Goal: Task Accomplishment & Management: Complete application form

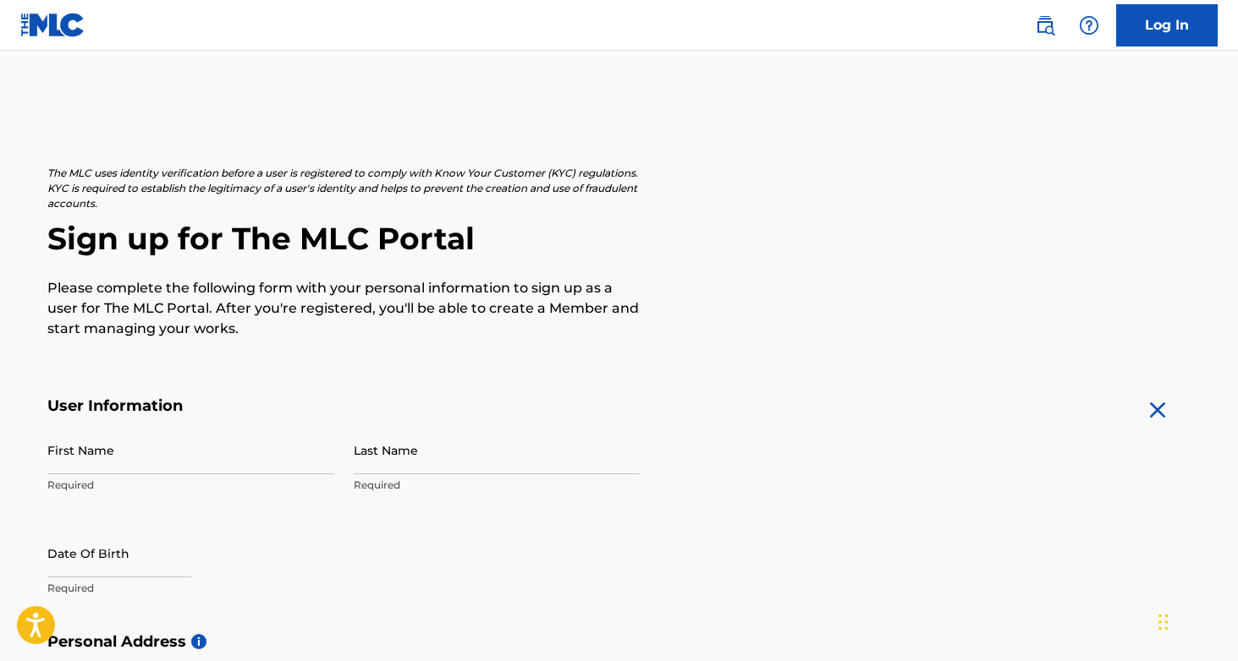
scroll to position [166, 0]
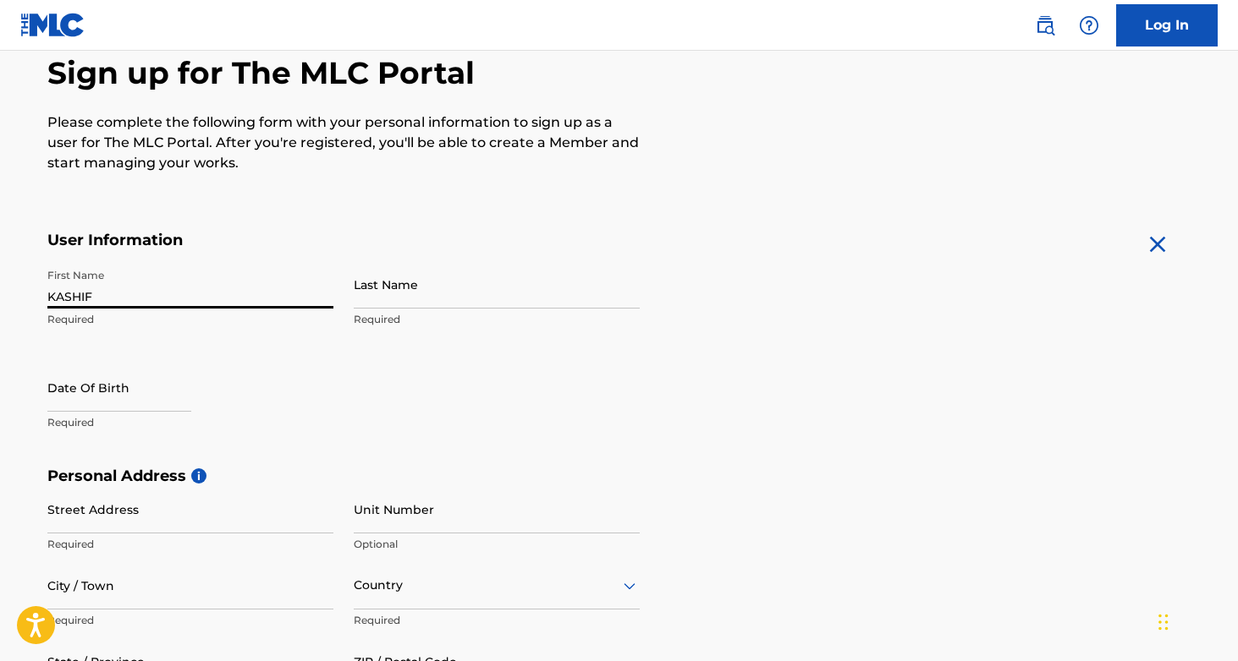
type input "KASHIF"
click at [373, 298] on input "FRRYE" at bounding box center [497, 285] width 286 height 48
type input "[PERSON_NAME]"
select select "7"
select select "2025"
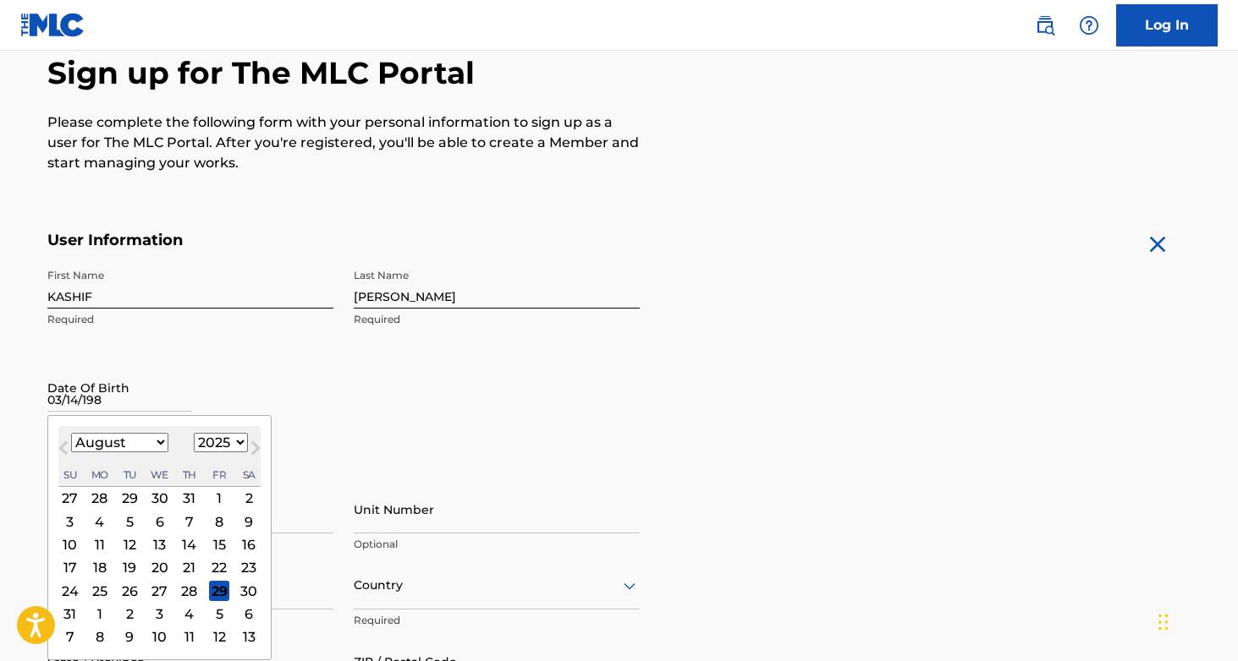
type input "[DATE]"
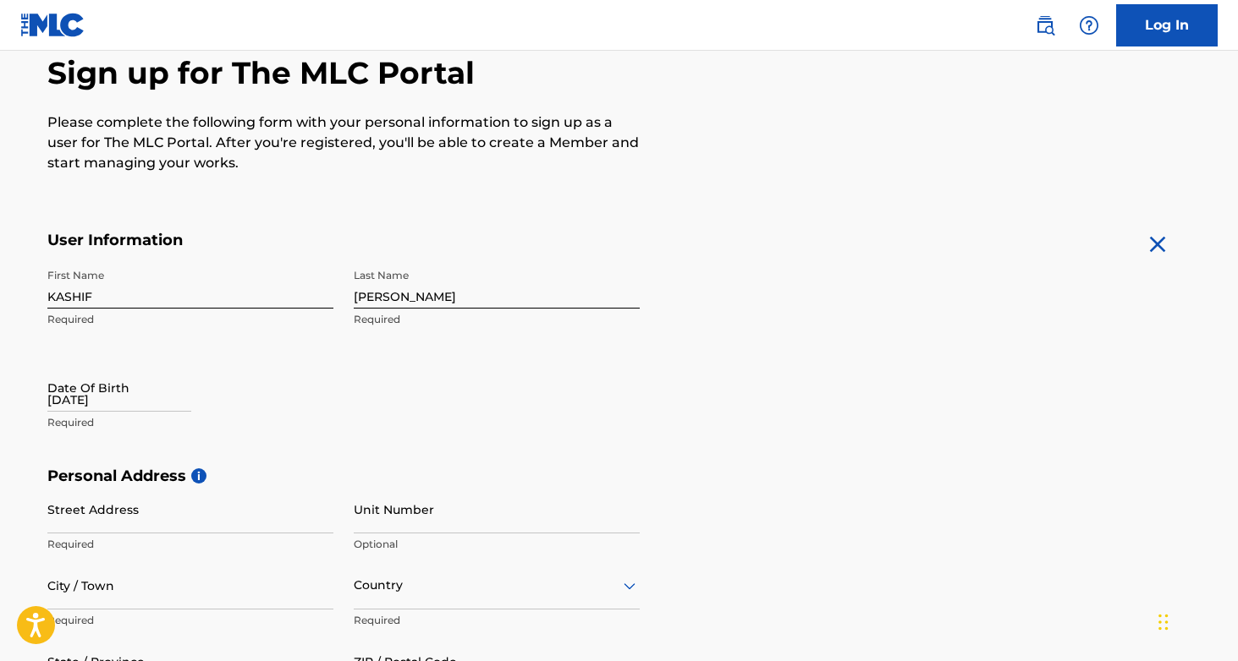
click at [382, 423] on div "First Name [PERSON_NAME] Required Last Name [PERSON_NAME] Required Date Of Birt…" at bounding box center [343, 364] width 592 height 206
click at [118, 401] on input "[DATE]" at bounding box center [119, 388] width 144 height 48
select select "7"
select select "2025"
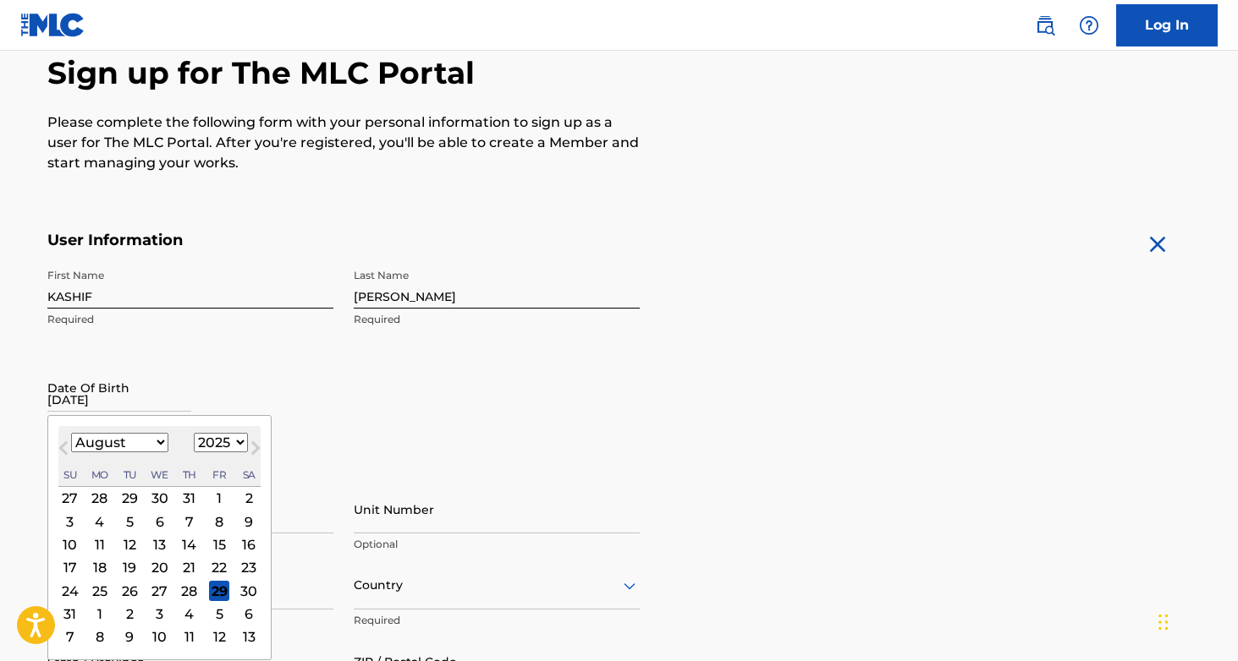
select select "2"
select select "1989"
click at [120, 546] on div "14" at bounding box center [129, 545] width 20 height 20
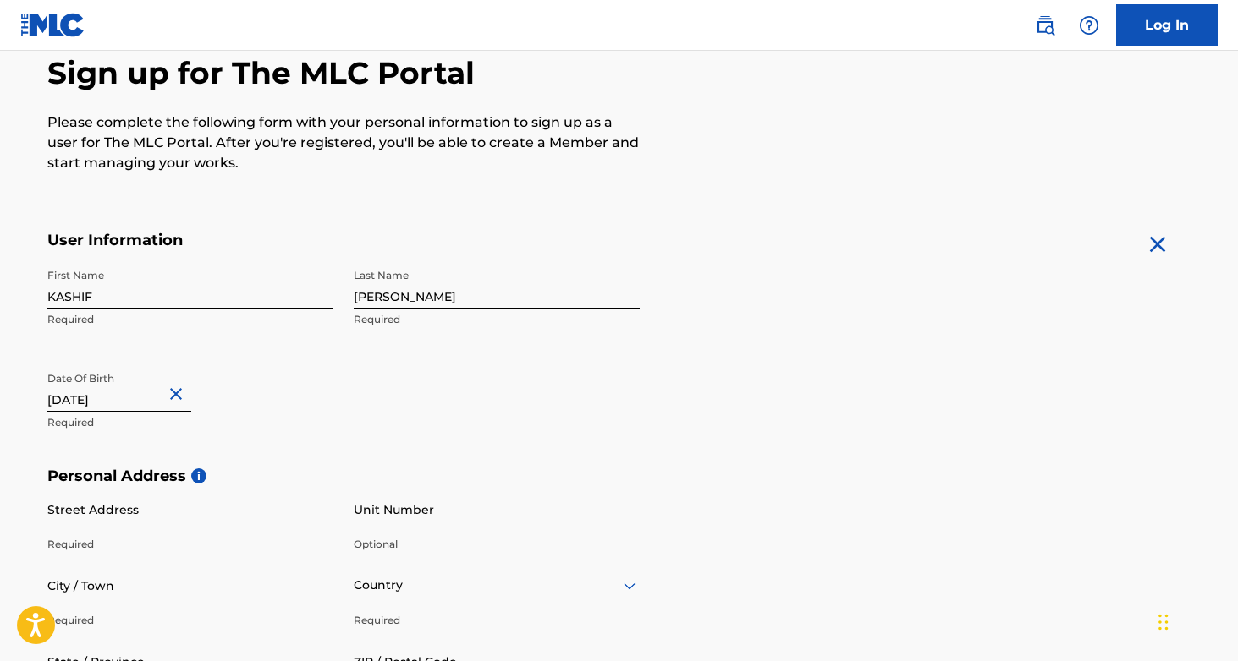
scroll to position [516, 0]
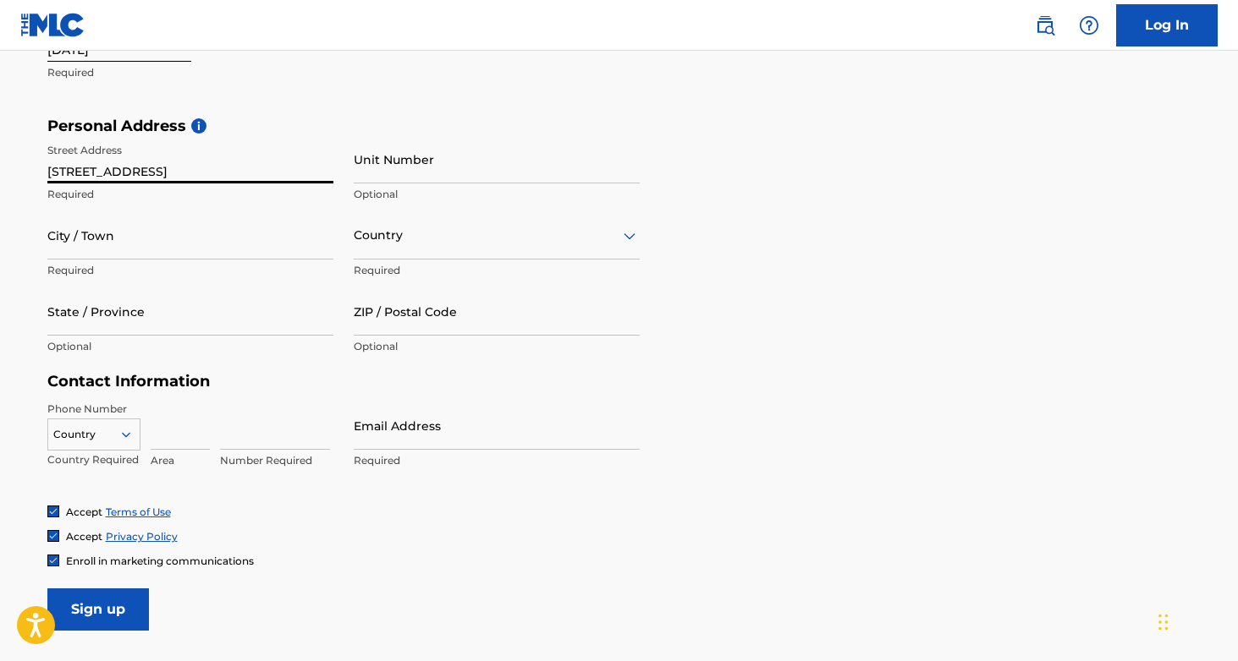
type input "[STREET_ADDRESS]"
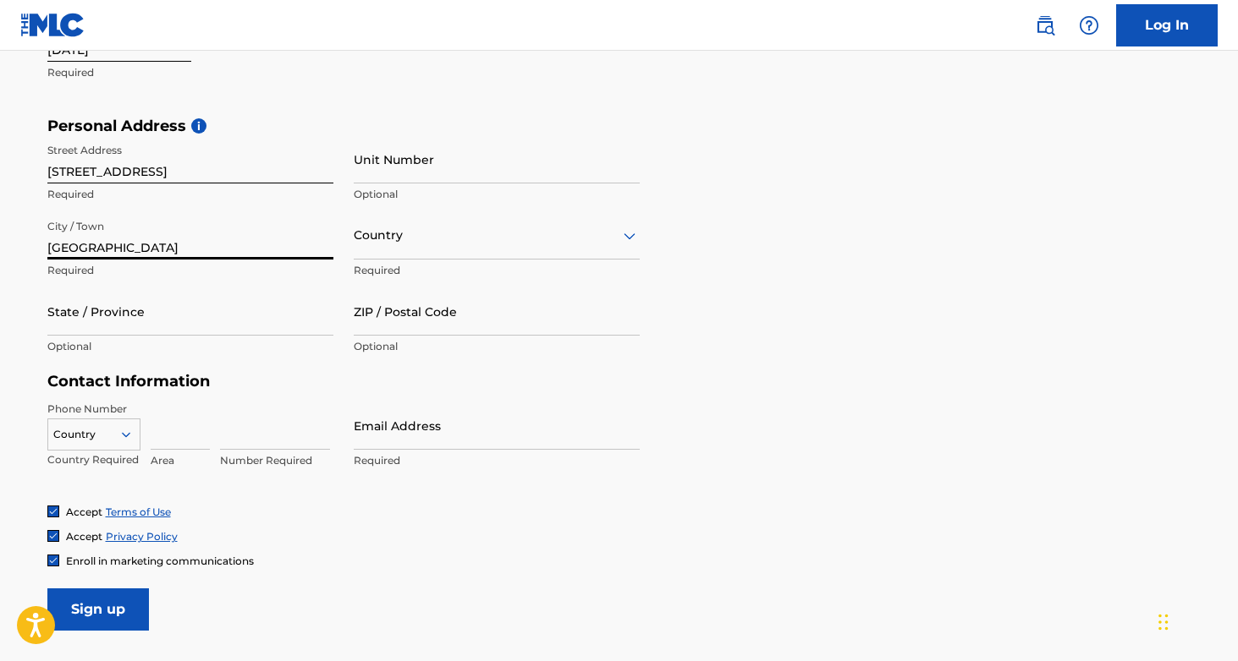
type input "[GEOGRAPHIC_DATA]"
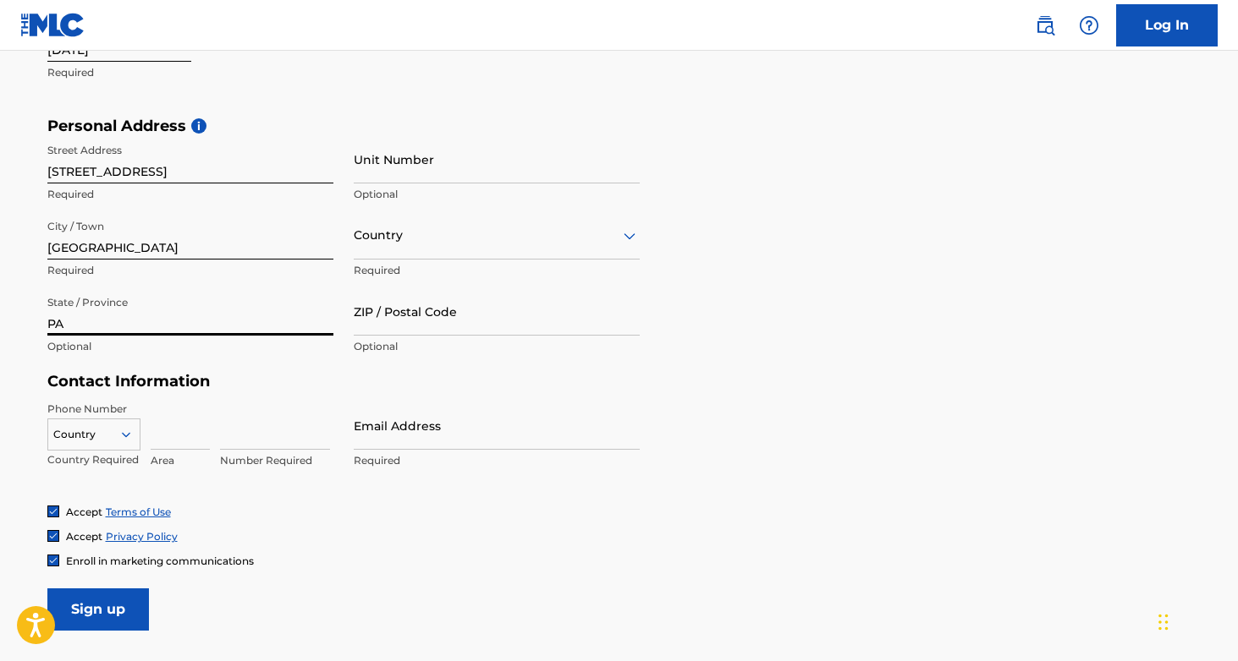
type input "PA"
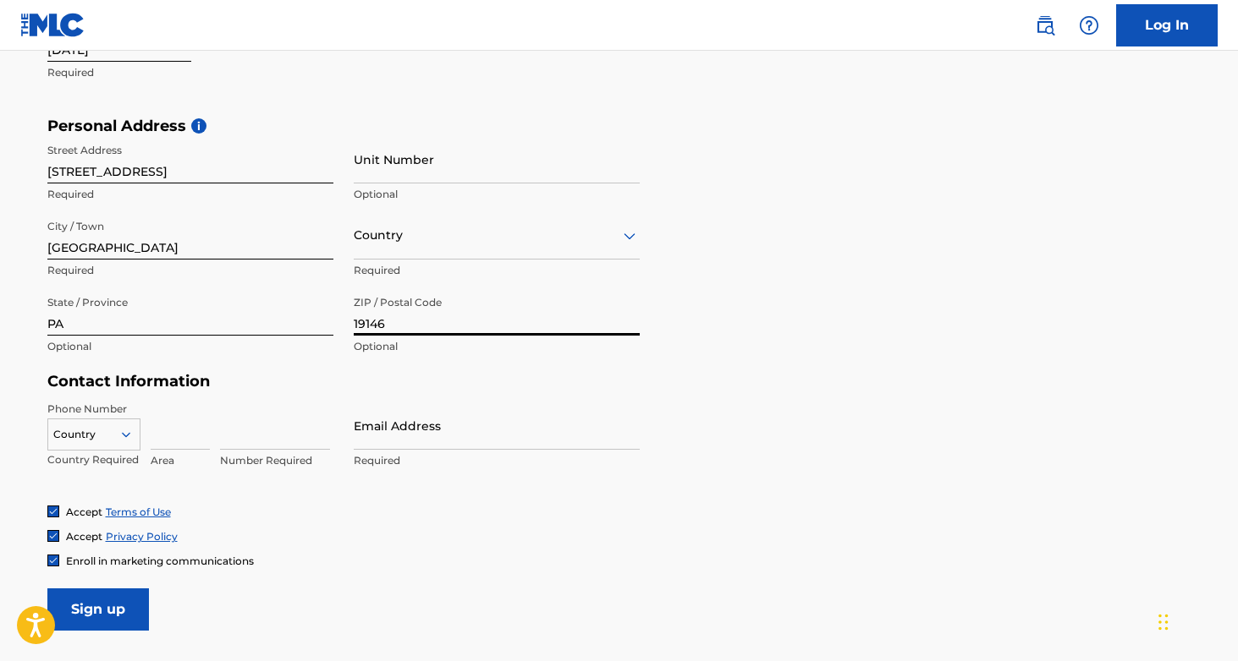
type input "19146"
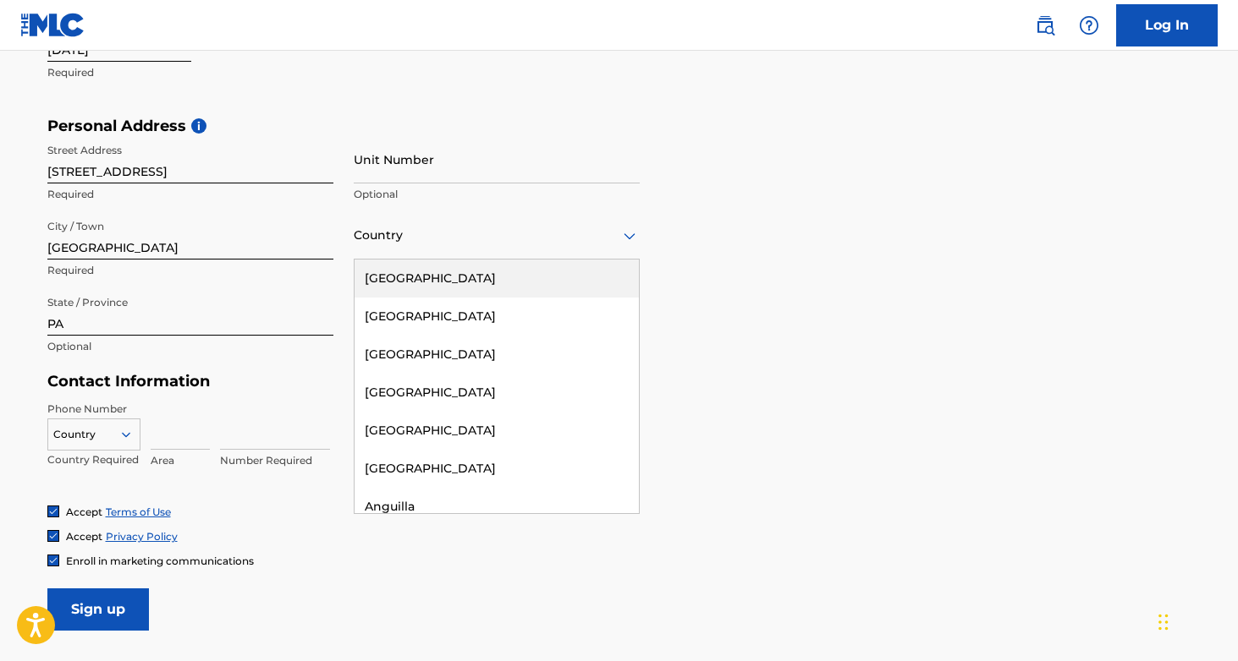
click at [422, 243] on div at bounding box center [497, 235] width 286 height 21
click at [436, 283] on div "[GEOGRAPHIC_DATA]" at bounding box center [496, 279] width 284 height 38
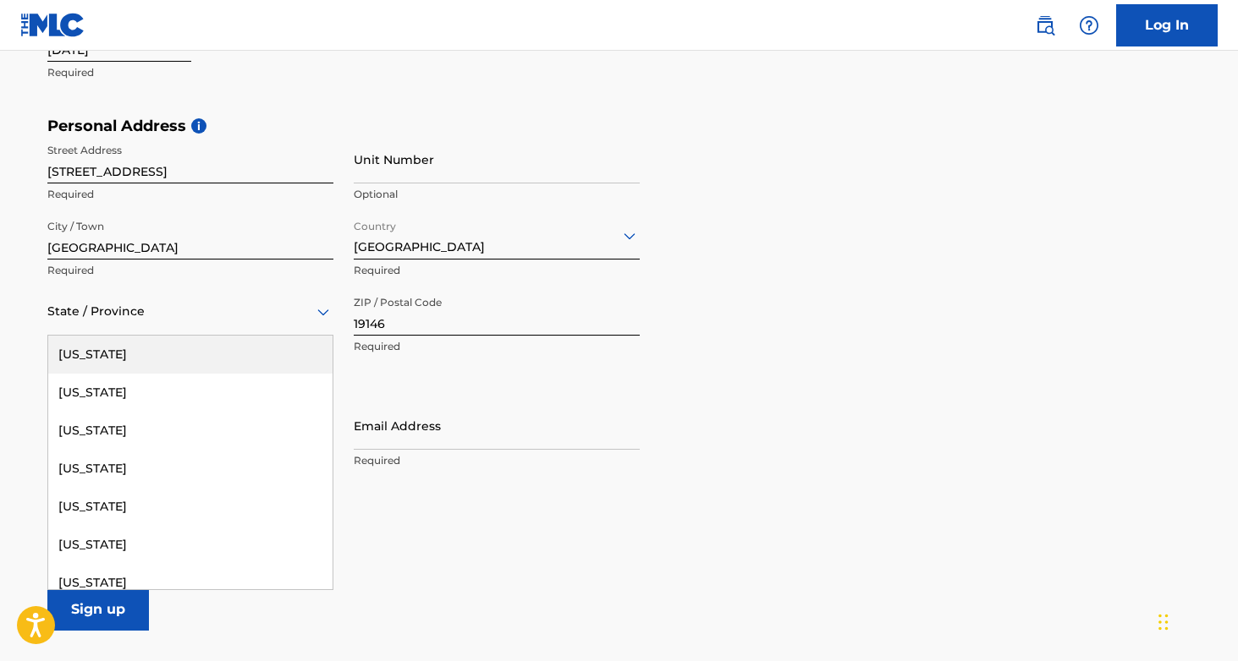
click at [203, 312] on div at bounding box center [190, 311] width 286 height 21
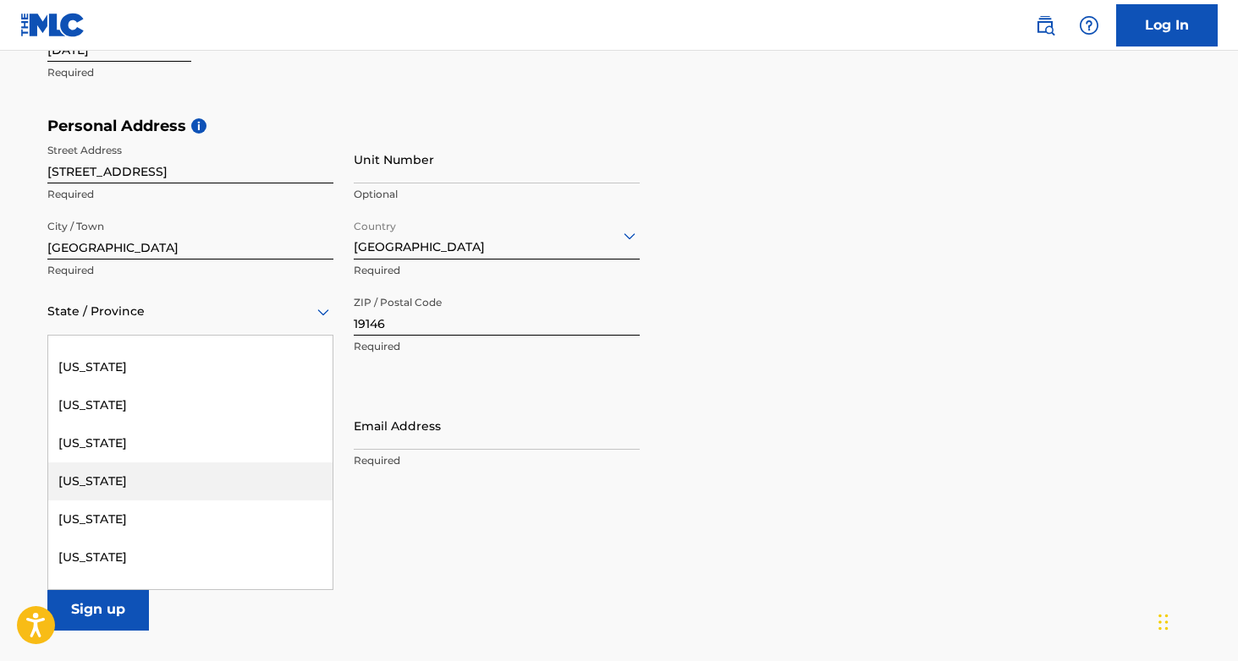
click at [181, 484] on div "[US_STATE]" at bounding box center [190, 482] width 284 height 38
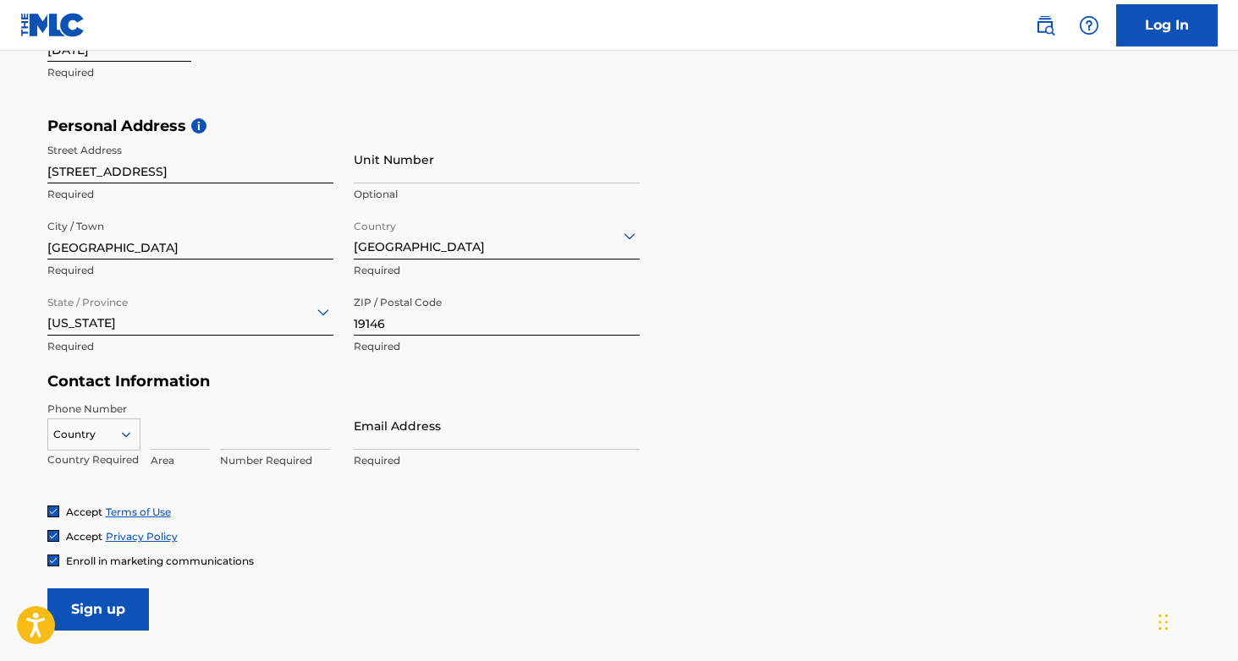
click at [133, 432] on div "Country" at bounding box center [93, 431] width 93 height 25
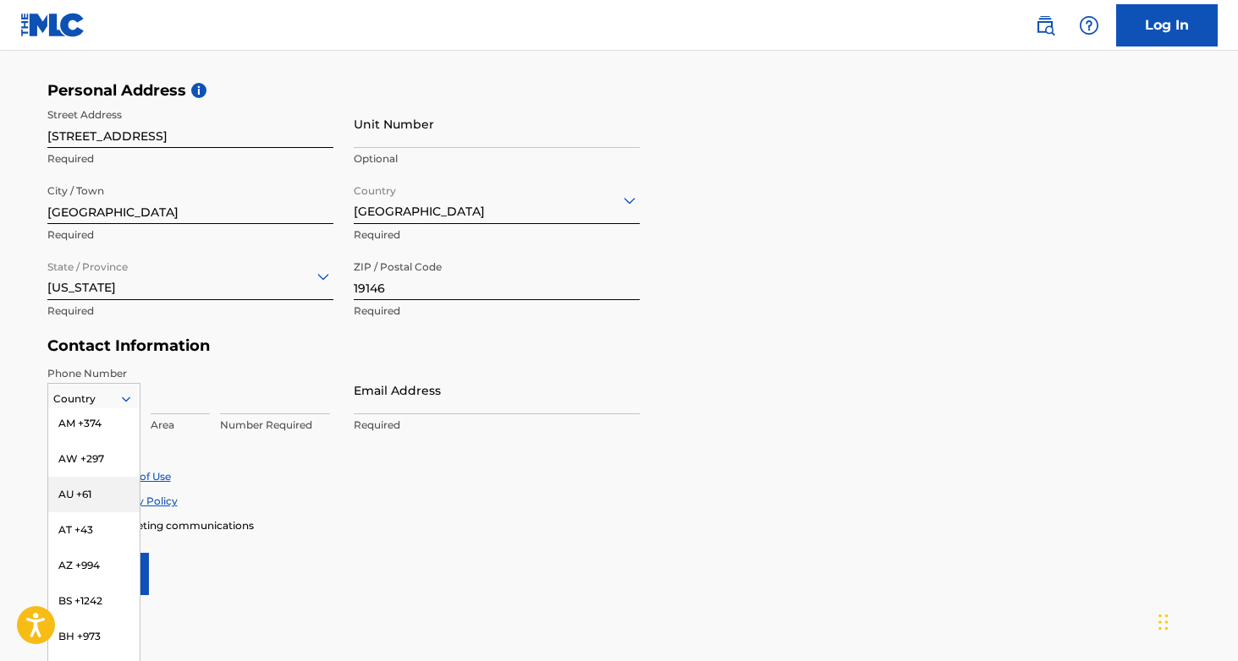
scroll to position [0, 0]
click at [90, 425] on div "US, [GEOGRAPHIC_DATA] +1" at bounding box center [93, 442] width 91 height 66
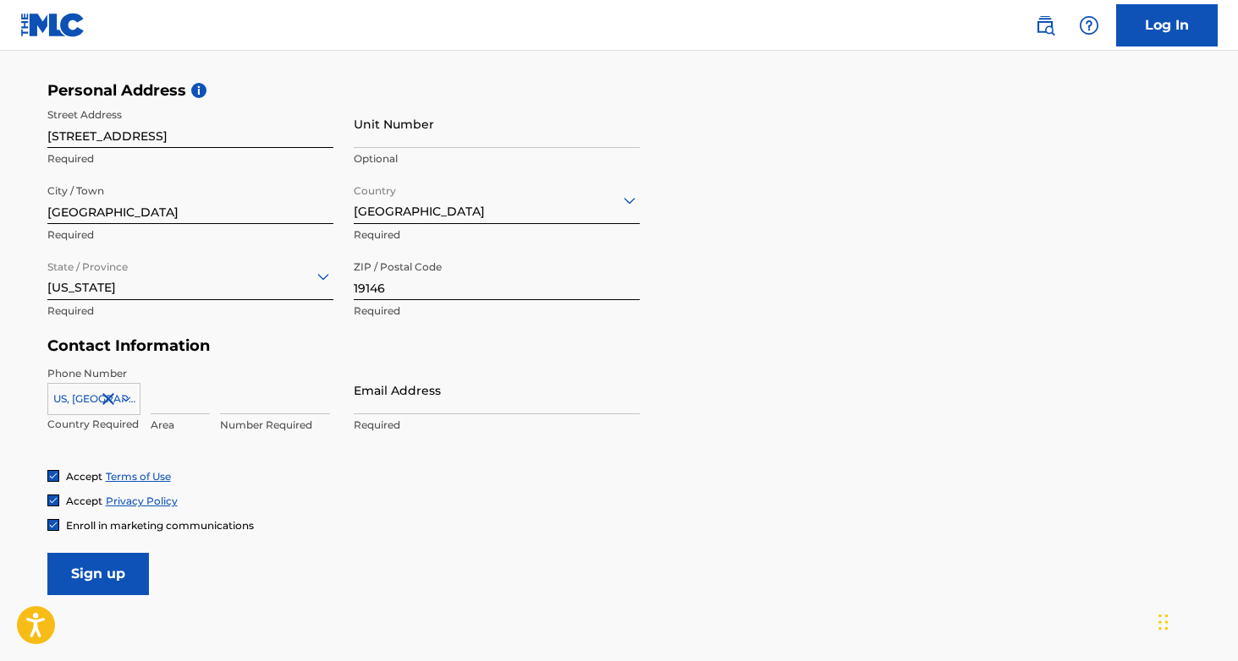
click at [160, 398] on input at bounding box center [180, 390] width 59 height 48
click at [741, 129] on div "Personal Address i Street Address [STREET_ADDRESS] Required Unit Number Optiona…" at bounding box center [619, 209] width 1144 height 256
click at [173, 398] on input at bounding box center [180, 390] width 59 height 48
type input "702"
type input "3099972"
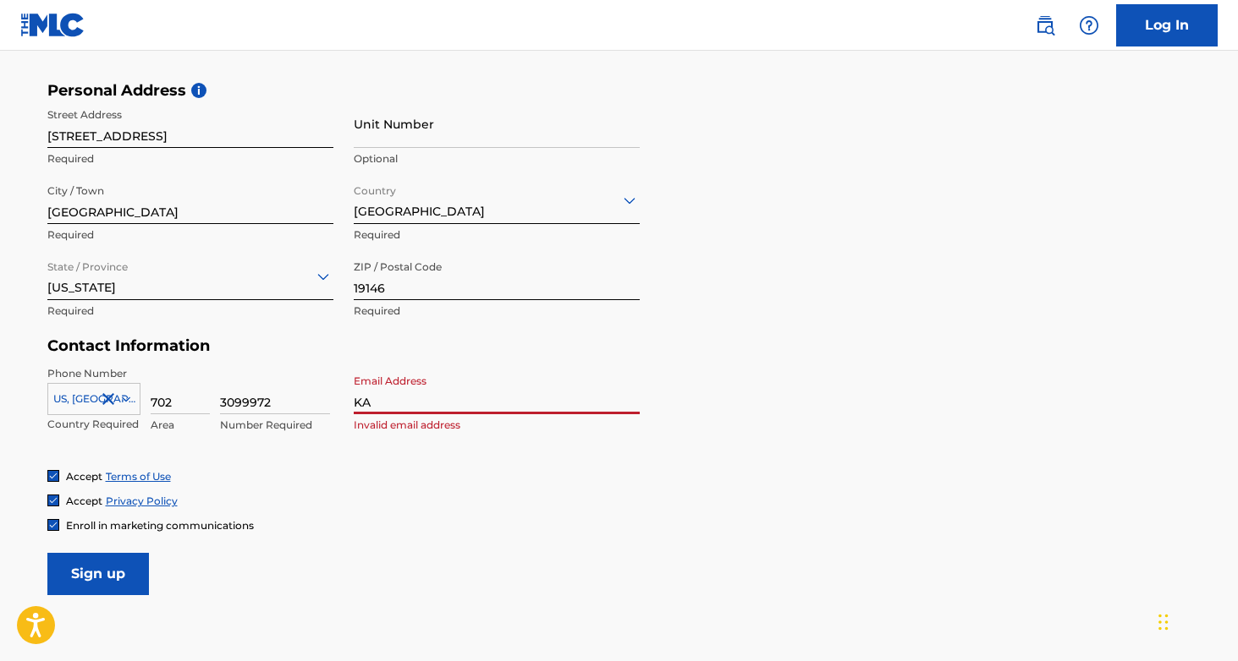
type input "K"
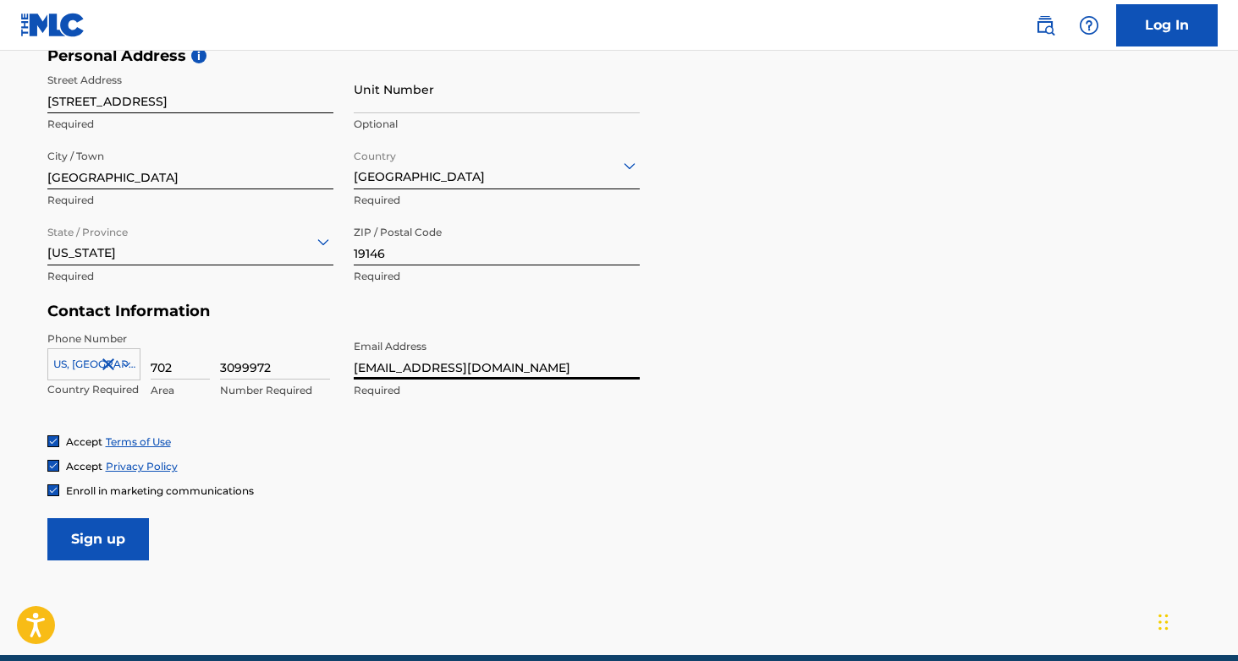
scroll to position [660, 0]
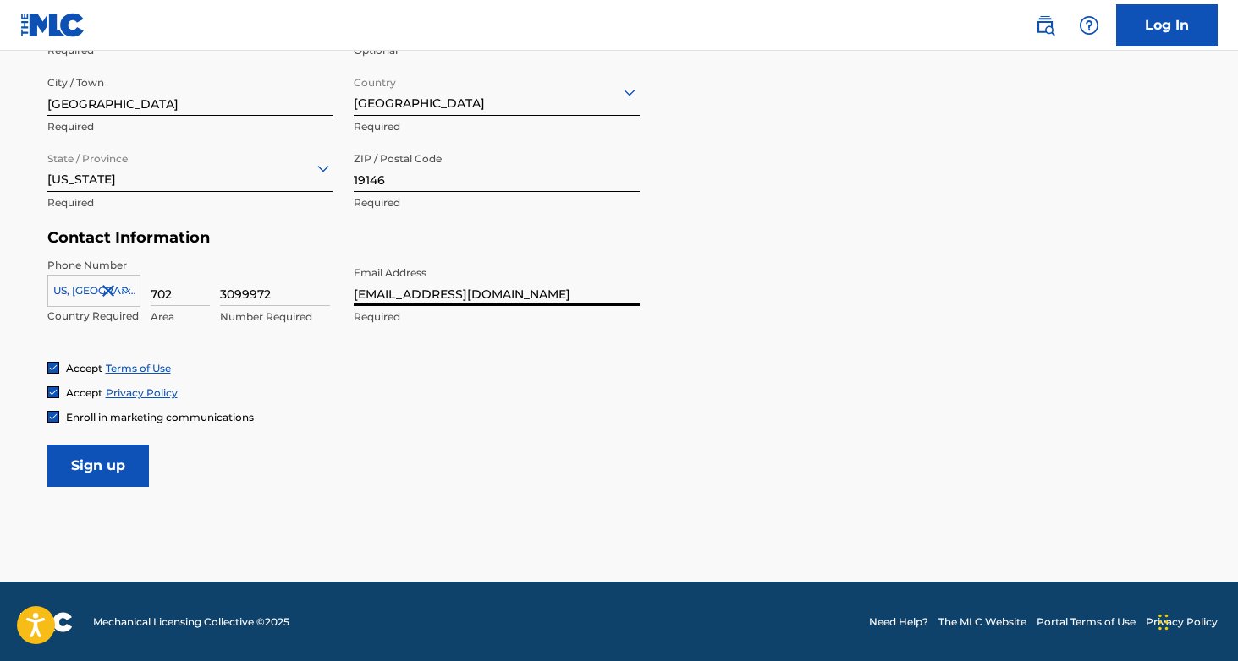
type input "[EMAIL_ADDRESS][DOMAIN_NAME]"
click at [117, 471] on input "Sign up" at bounding box center [98, 466] width 102 height 42
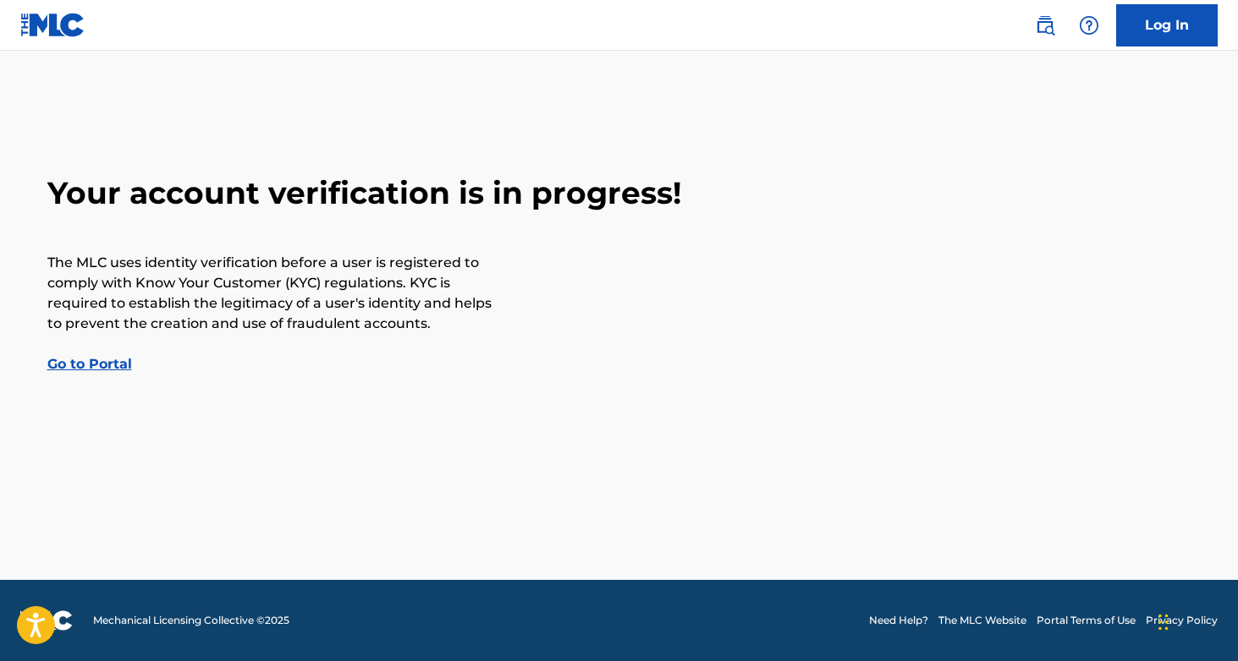
click at [109, 371] on link "Go to Portal" at bounding box center [89, 364] width 85 height 16
